Goal: Register for event/course

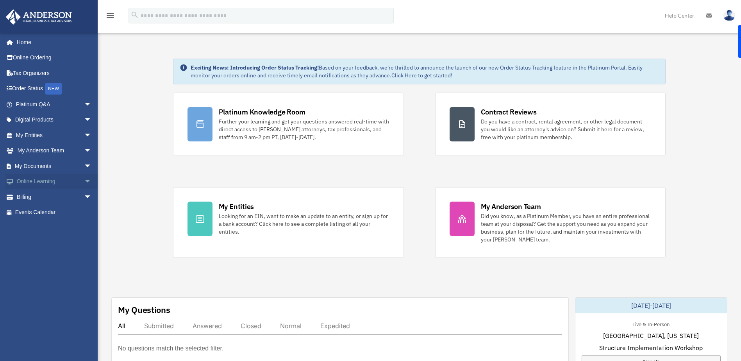
click at [84, 182] on span "arrow_drop_down" at bounding box center [92, 182] width 16 height 16
click at [35, 196] on link "Courses" at bounding box center [57, 197] width 93 height 16
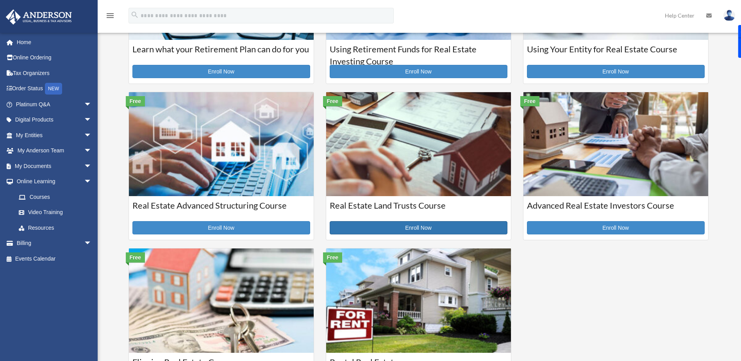
scroll to position [156, 0]
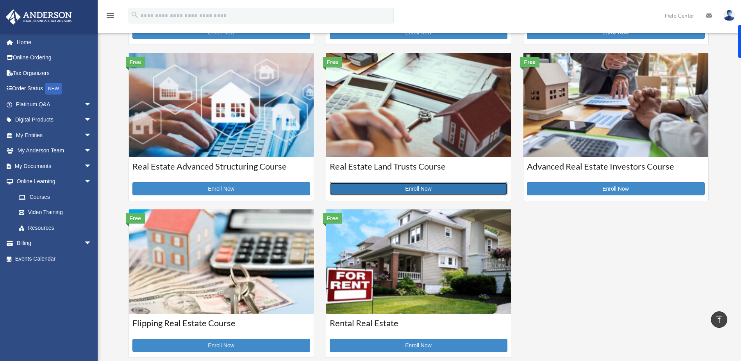
click at [378, 189] on link "Enroll Now" at bounding box center [419, 188] width 178 height 13
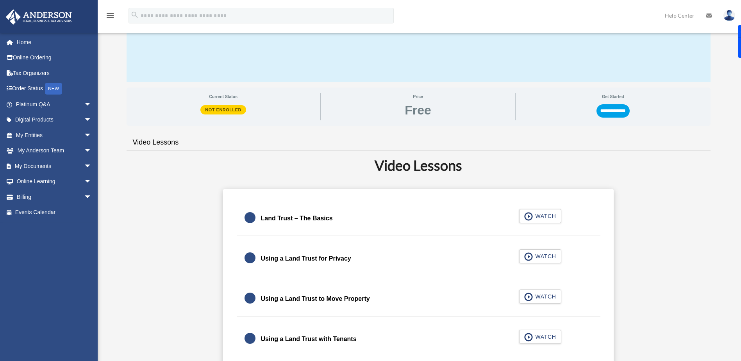
scroll to position [117, 0]
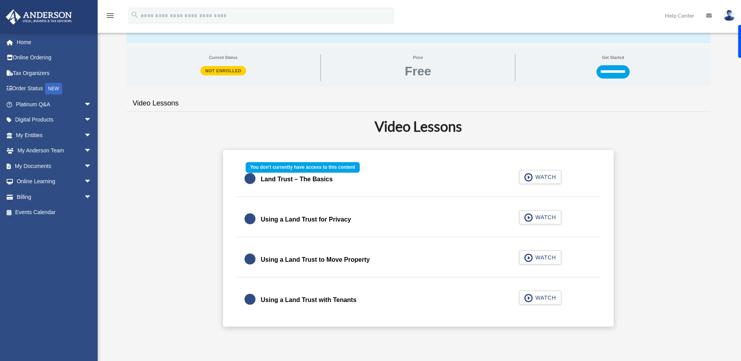
click at [527, 176] on div "Land Trust – The Basics WATCH" at bounding box center [418, 179] width 383 height 35
click at [535, 176] on div "Land Trust – The Basics WATCH" at bounding box center [418, 179] width 383 height 35
click at [70, 117] on link "Digital Products arrow_drop_down" at bounding box center [54, 120] width 98 height 16
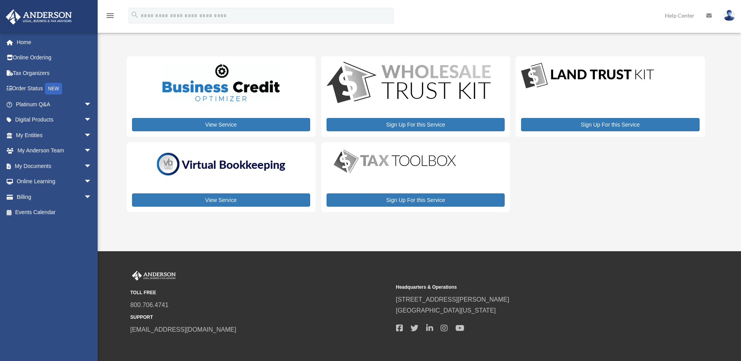
click at [84, 119] on span "arrow_drop_down" at bounding box center [92, 120] width 16 height 16
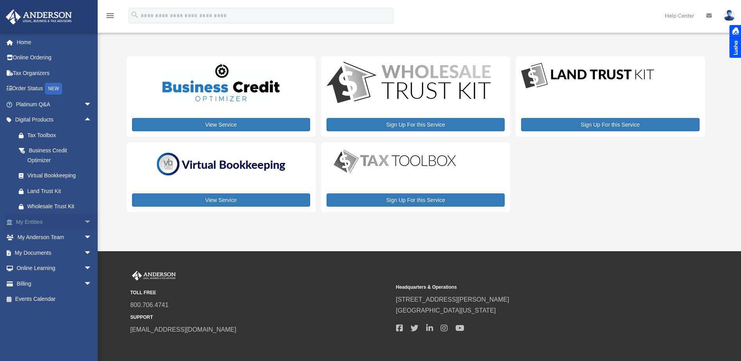
click at [84, 222] on span "arrow_drop_down" at bounding box center [92, 222] width 16 height 16
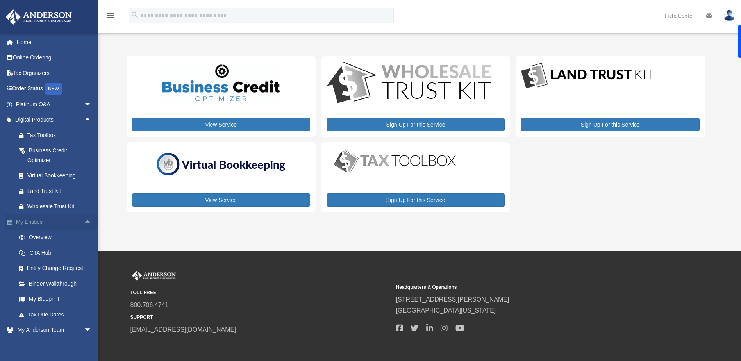
click at [84, 219] on span "arrow_drop_up" at bounding box center [92, 222] width 16 height 16
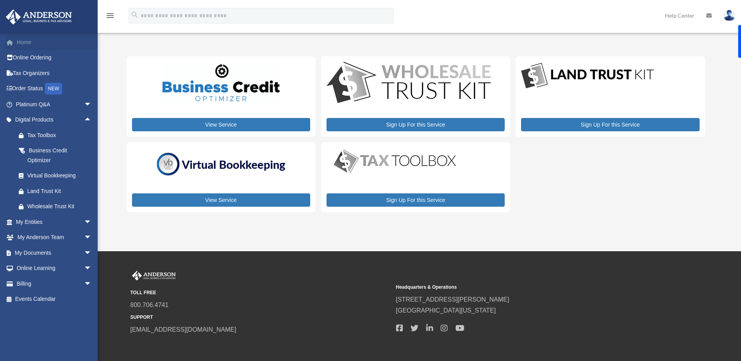
click at [71, 49] on link "Home" at bounding box center [54, 42] width 98 height 16
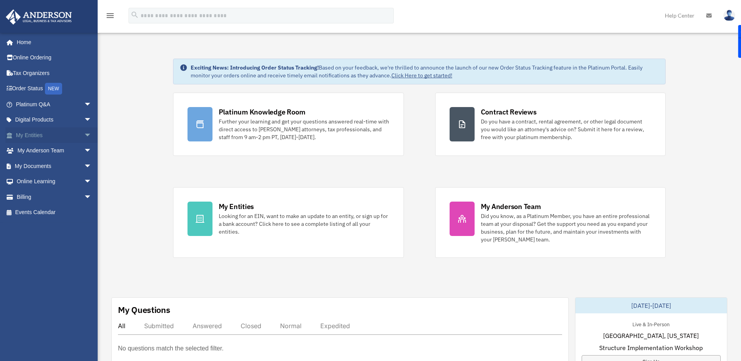
click at [84, 135] on span "arrow_drop_down" at bounding box center [92, 135] width 16 height 16
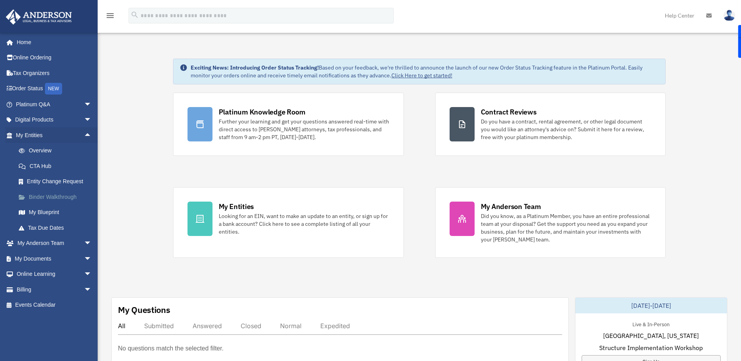
click at [39, 197] on link "Binder Walkthrough" at bounding box center [57, 197] width 93 height 16
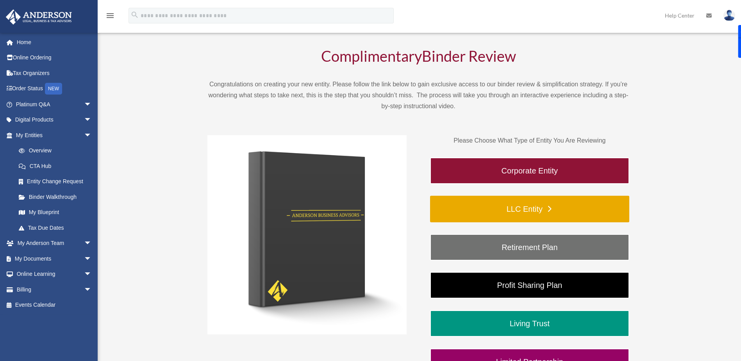
scroll to position [78, 0]
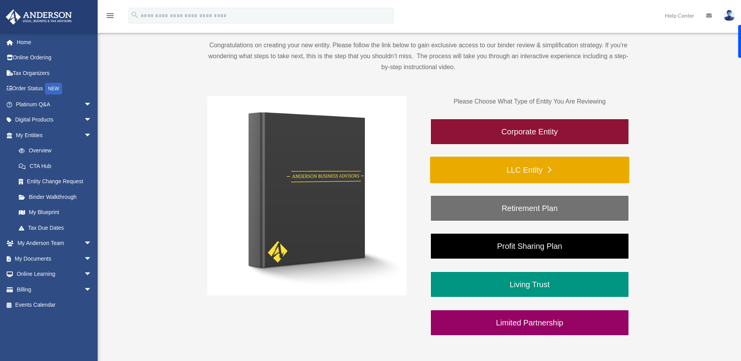
click at [469, 175] on link "LLC Entity" at bounding box center [529, 170] width 199 height 27
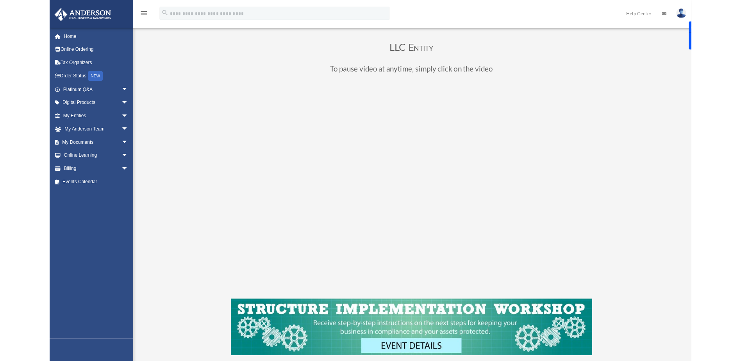
scroll to position [39, 0]
